Goal: Task Accomplishment & Management: Manage account settings

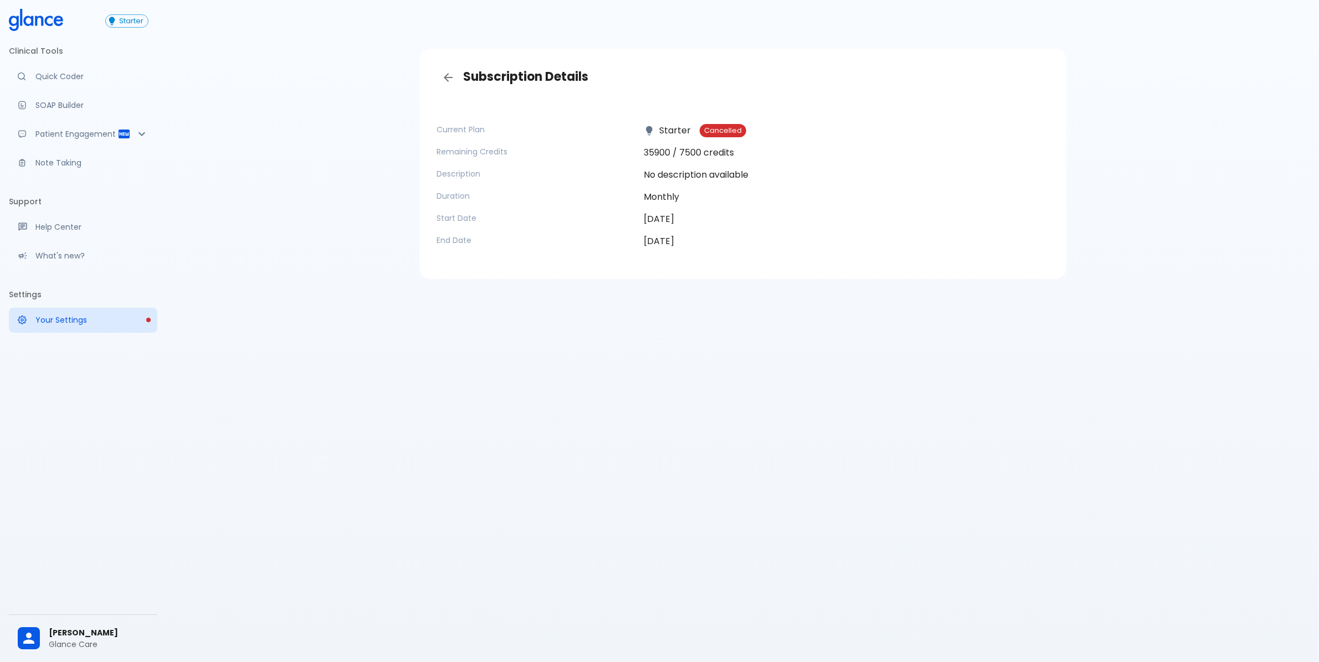
click at [425, 417] on div "Subscription Details Current Plan Starter Cancelled Remaining Credits 35900 / 7…" at bounding box center [742, 344] width 1153 height 689
click at [434, 417] on div "Subscription Details Current Plan Starter Cancelled Remaining Credits 35900 / 7…" at bounding box center [742, 344] width 1153 height 689
click at [435, 417] on div "Subscription Details Current Plan Starter Cancelled Remaining Credits 35900 / 7…" at bounding box center [742, 344] width 1153 height 689
click at [96, 620] on div "[PERSON_NAME] Glance Care" at bounding box center [83, 639] width 148 height 38
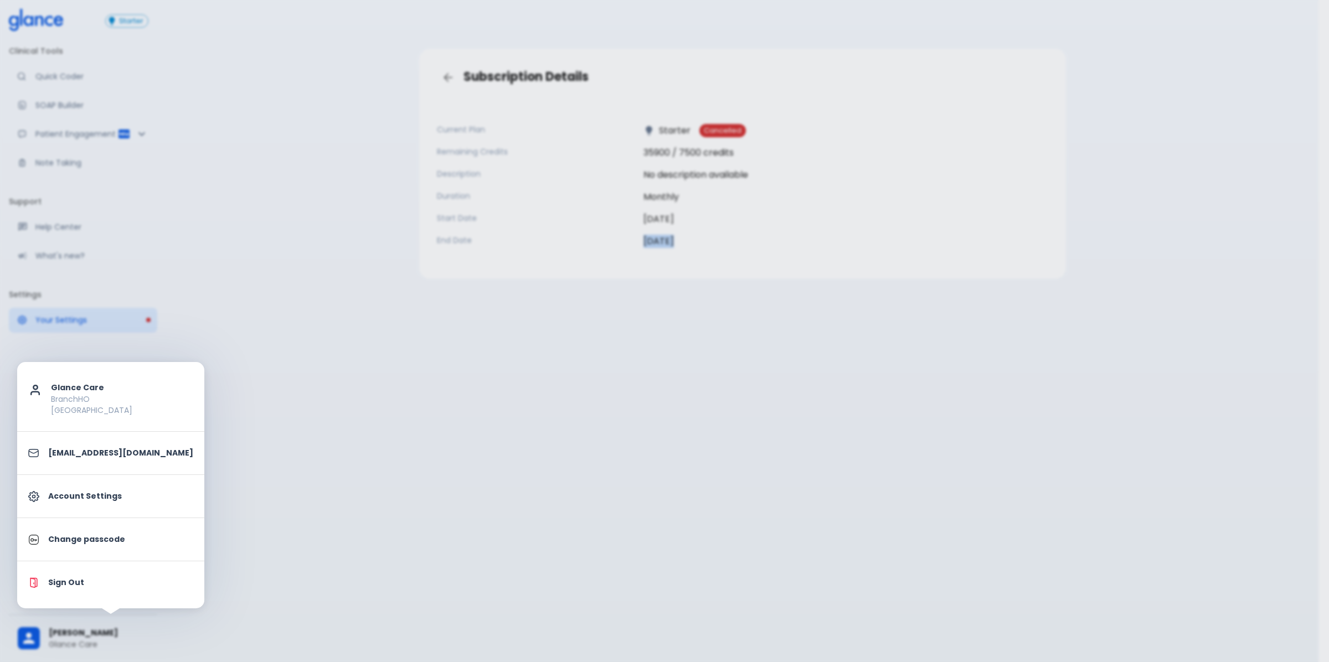
click at [115, 586] on p "Sign Out" at bounding box center [120, 583] width 145 height 12
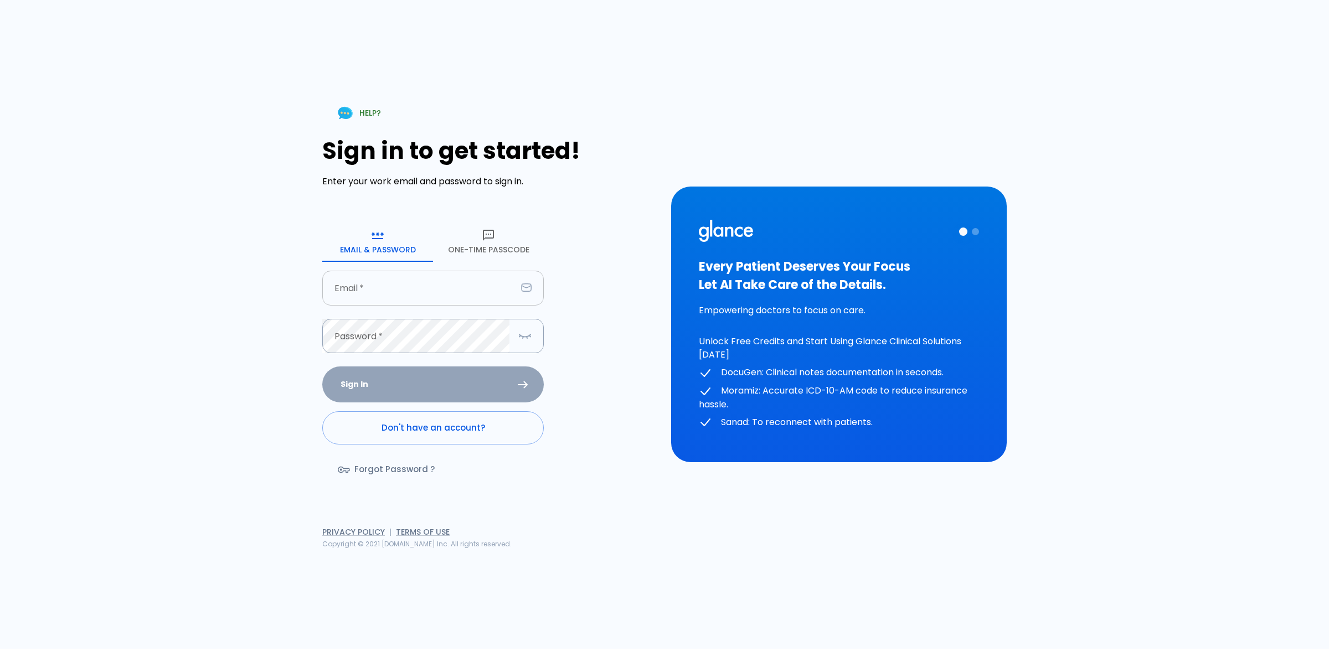
click at [478, 296] on input "text" at bounding box center [419, 288] width 194 height 35
type input "[EMAIL_ADDRESS][DOMAIN_NAME]"
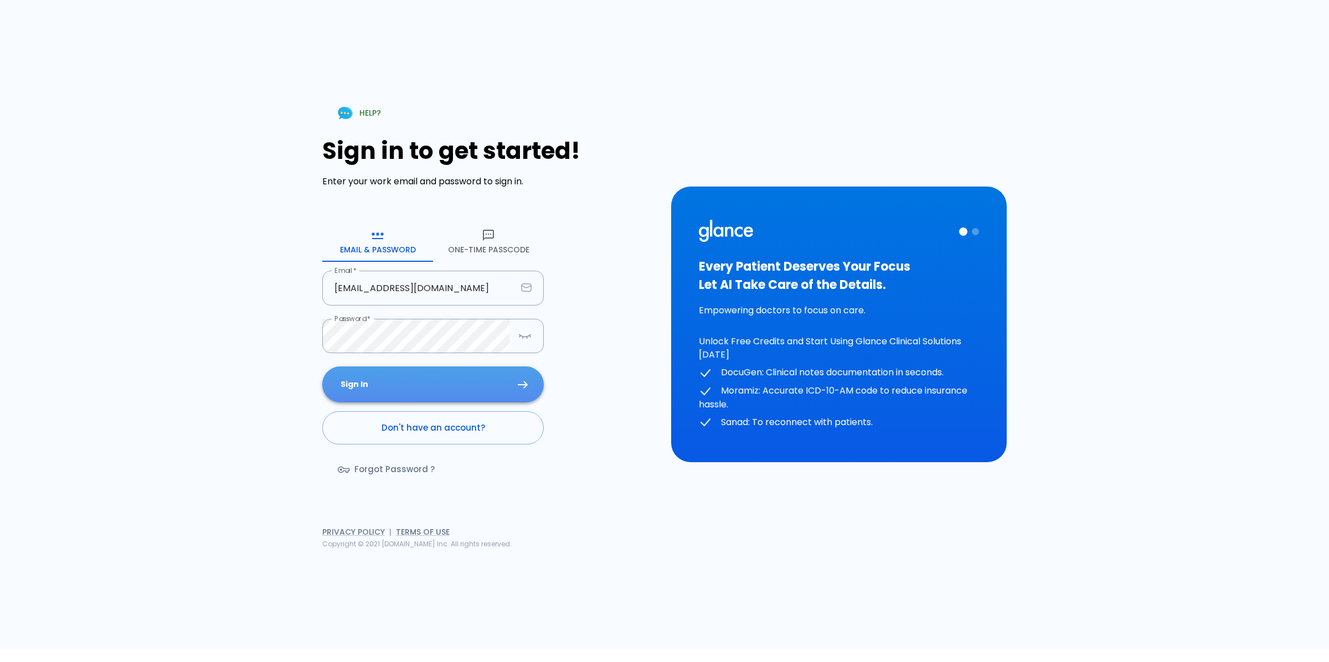
click at [394, 384] on button "Sign In" at bounding box center [433, 385] width 222 height 36
